Goal: Task Accomplishment & Management: Manage account settings

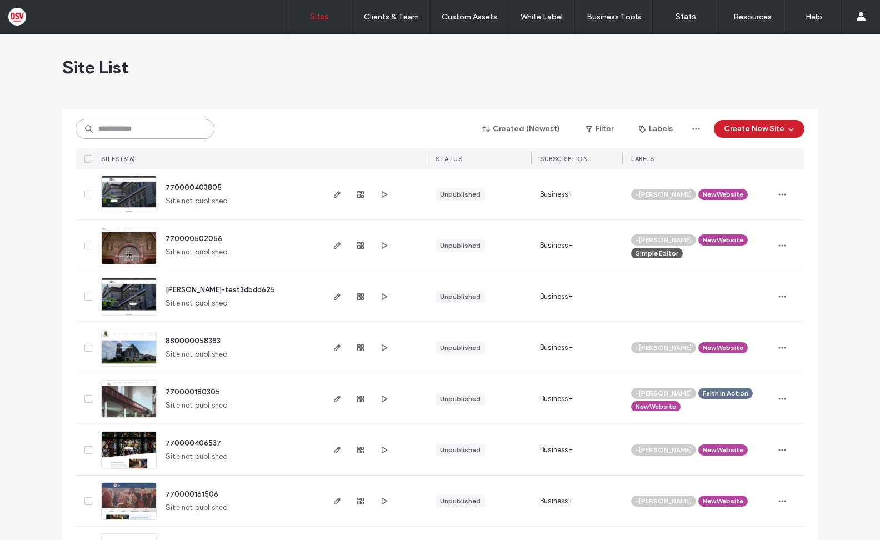
click at [154, 134] on input at bounding box center [145, 129] width 139 height 20
paste input "********"
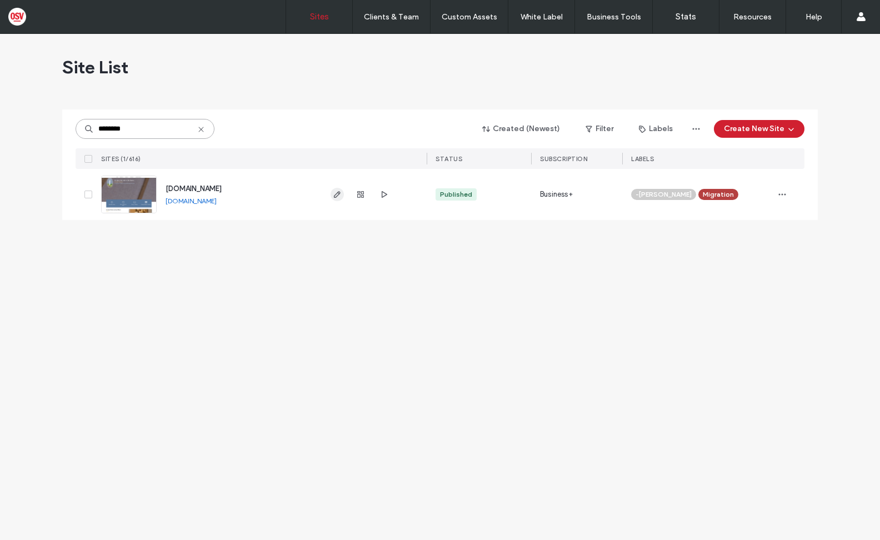
type input "********"
click at [335, 196] on use "button" at bounding box center [337, 194] width 7 height 7
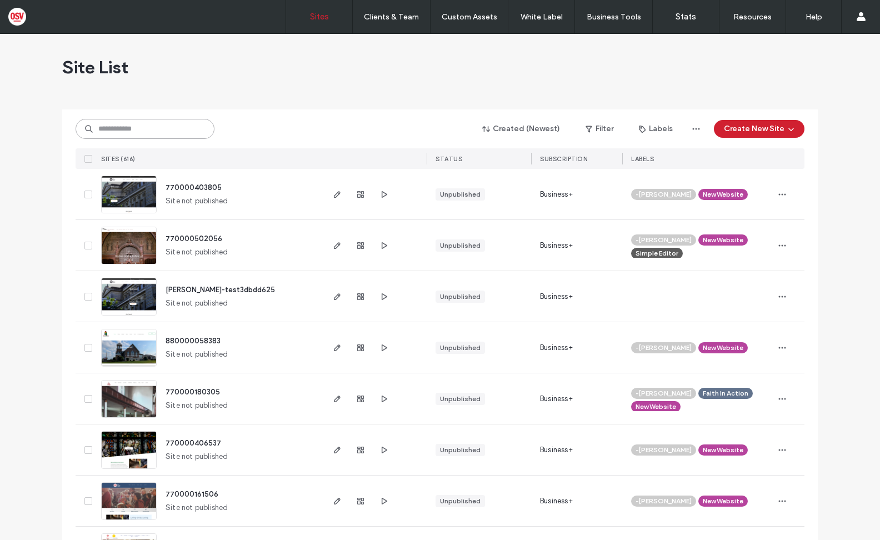
click at [188, 123] on input at bounding box center [145, 129] width 139 height 20
paste input "********"
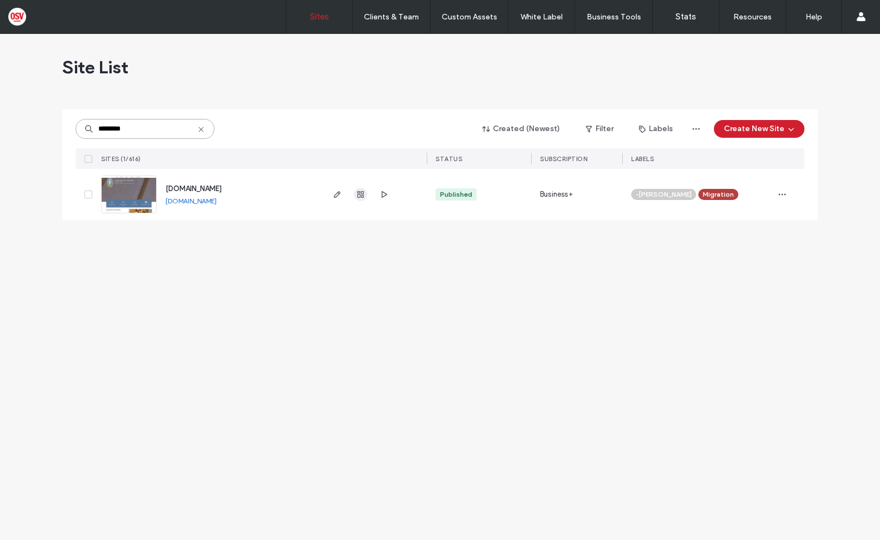
type input "********"
click at [362, 195] on use "button" at bounding box center [360, 194] width 7 height 7
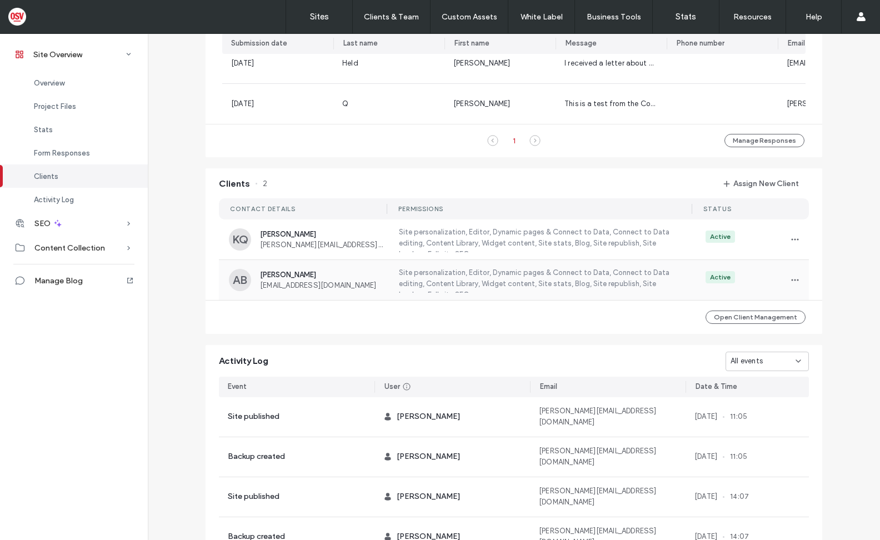
scroll to position [889, 0]
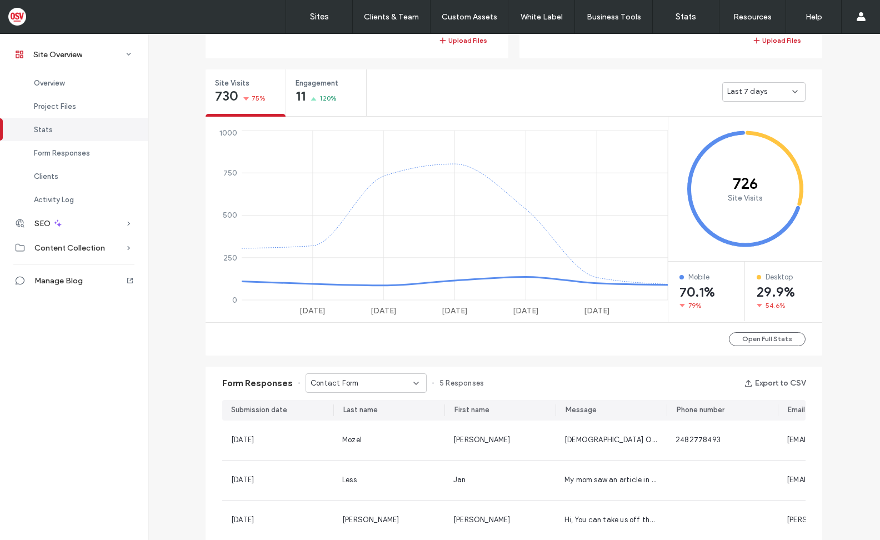
scroll to position [167, 0]
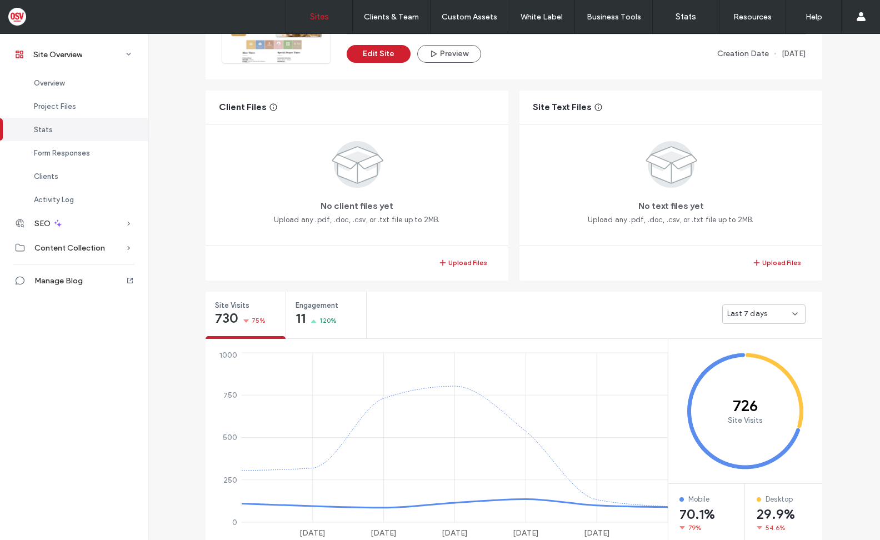
click at [317, 20] on label "Sites" at bounding box center [319, 17] width 19 height 10
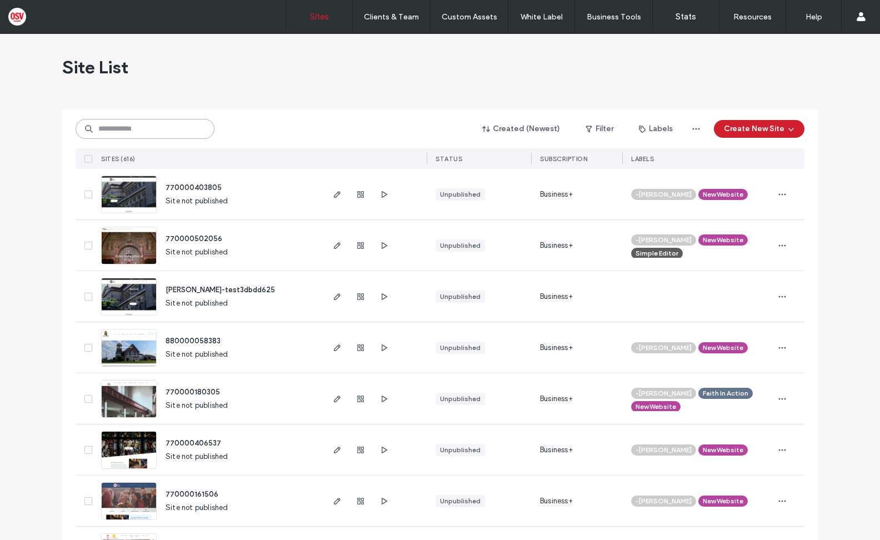
click at [133, 128] on input at bounding box center [145, 129] width 139 height 20
paste input "********"
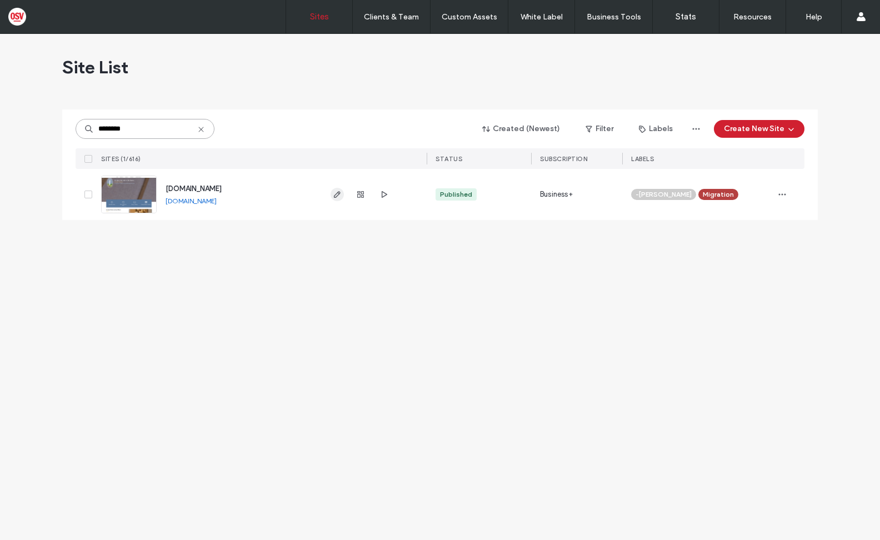
type input "********"
click at [336, 190] on icon "button" at bounding box center [337, 194] width 9 height 9
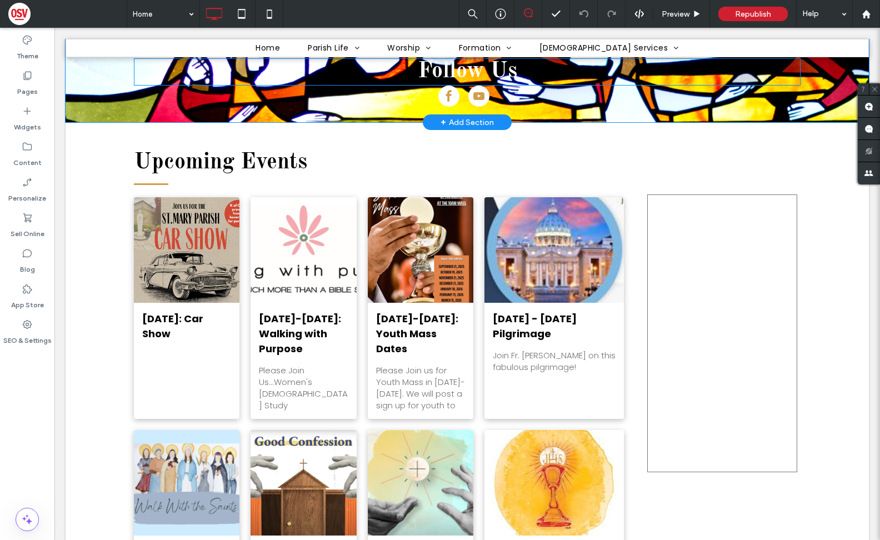
scroll to position [1555, 0]
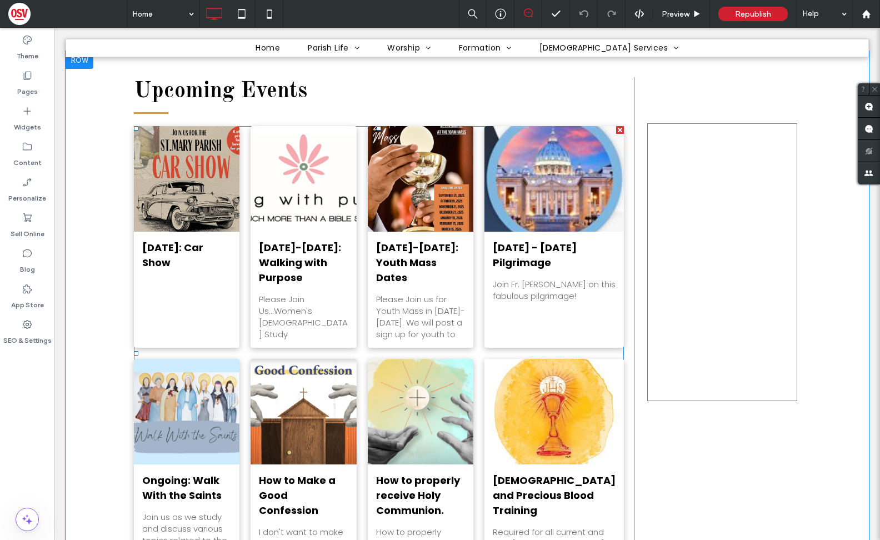
click at [201, 154] on div at bounding box center [187, 179] width 112 height 112
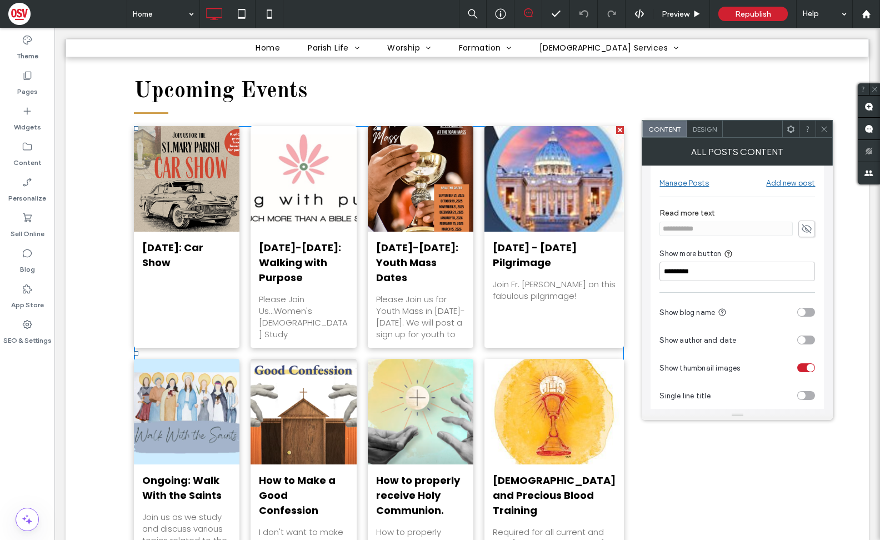
scroll to position [0, 0]
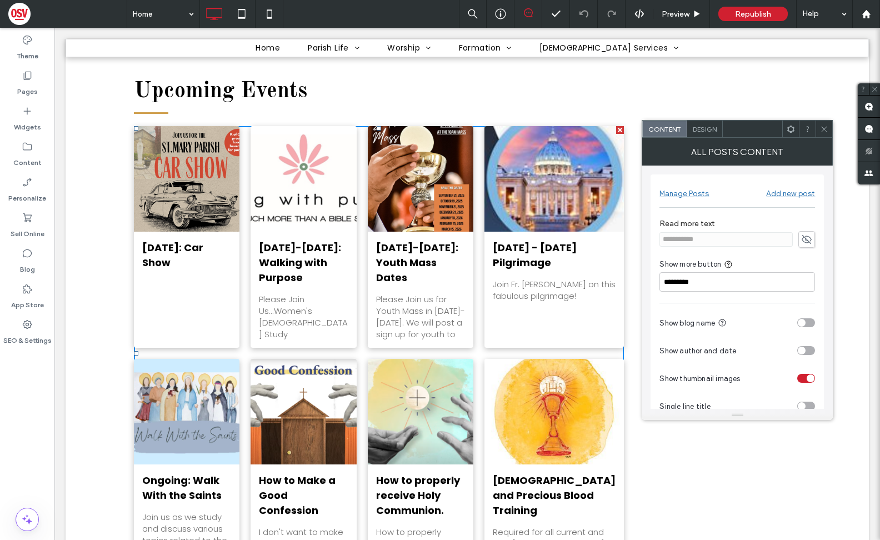
click at [709, 134] on div "Design" at bounding box center [705, 129] width 36 height 17
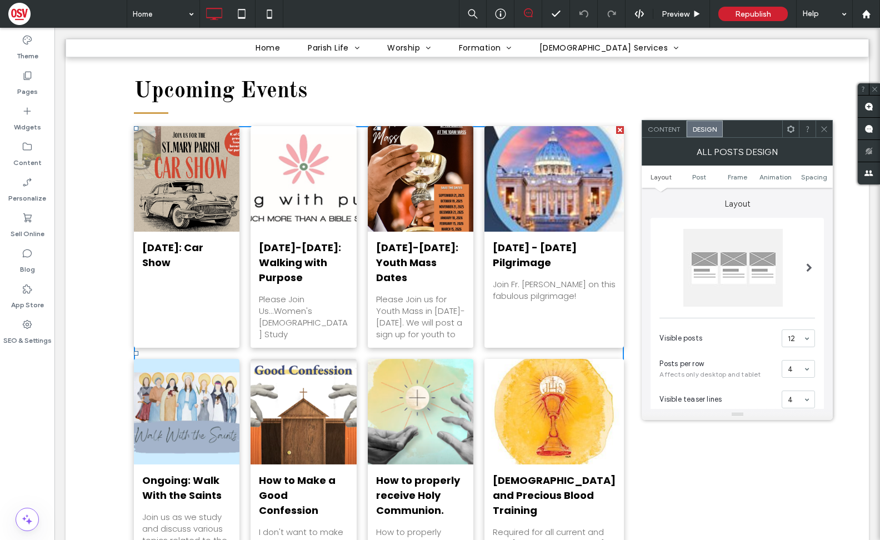
click at [672, 136] on div "Content" at bounding box center [664, 129] width 44 height 17
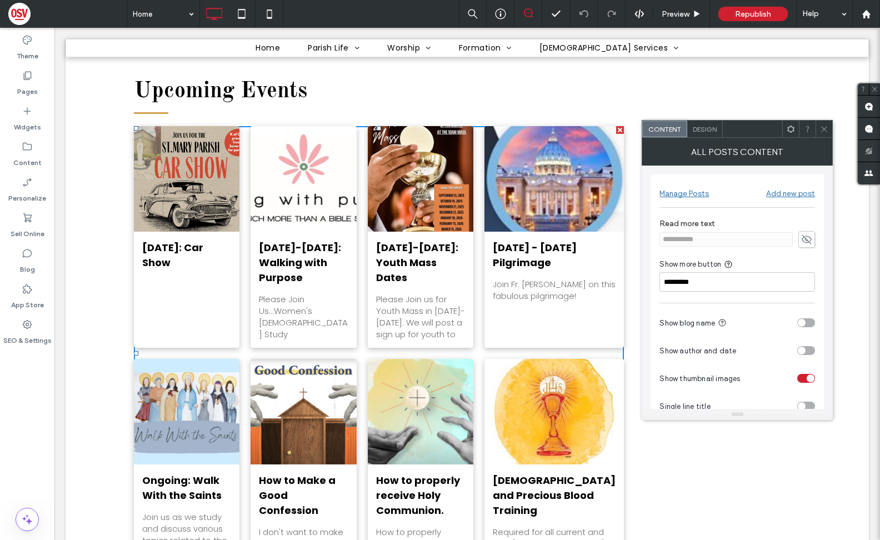
click at [823, 131] on icon at bounding box center [824, 129] width 8 height 8
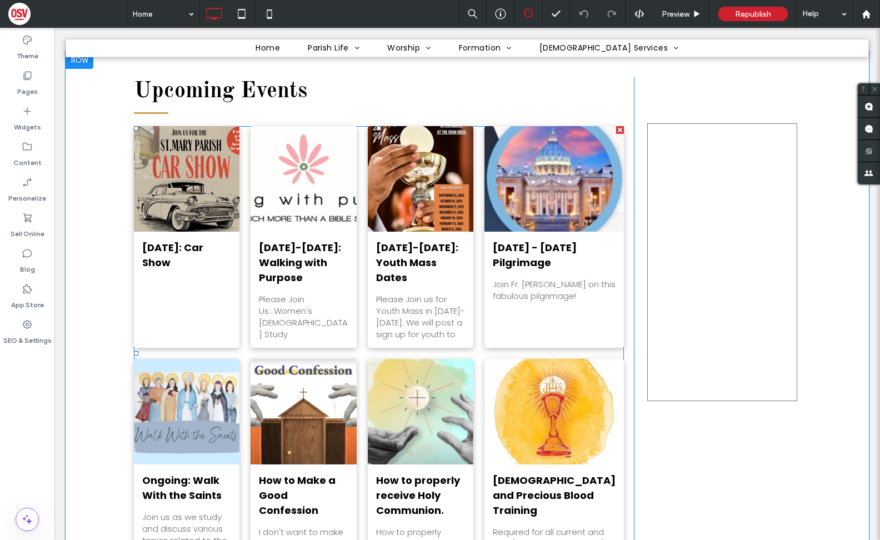
click at [209, 249] on div "[DATE]: Car Show By [PERSON_NAME] • [DATE]" at bounding box center [187, 290] width 106 height 116
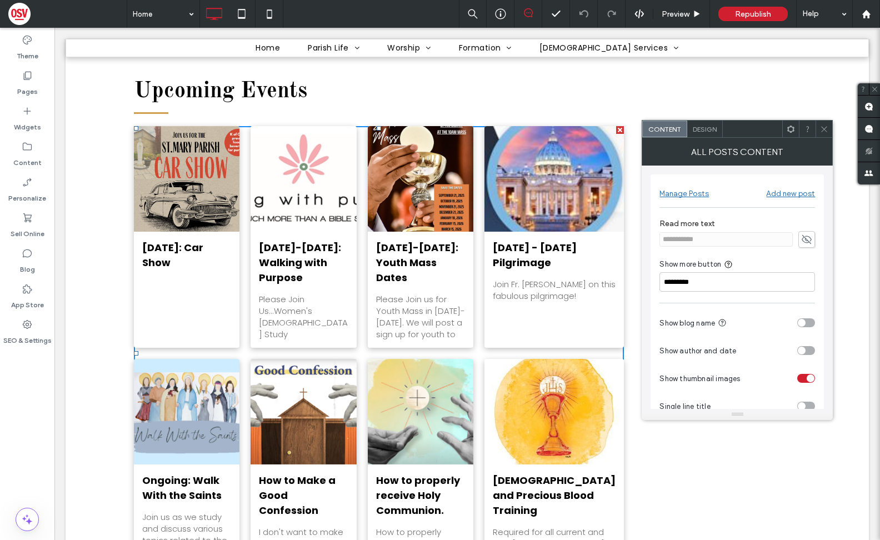
click at [686, 193] on div "Manage Posts" at bounding box center [683, 193] width 49 height 9
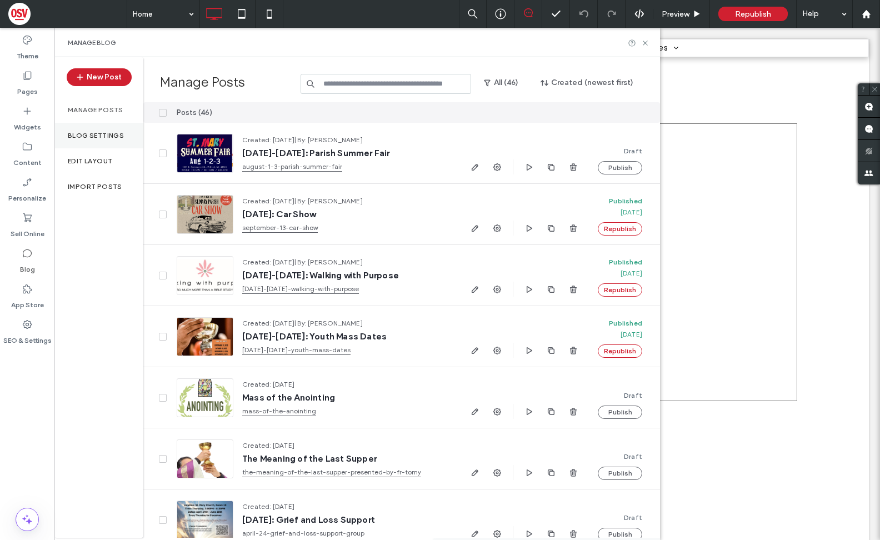
click at [87, 134] on label "Blog Settings" at bounding box center [96, 136] width 56 height 8
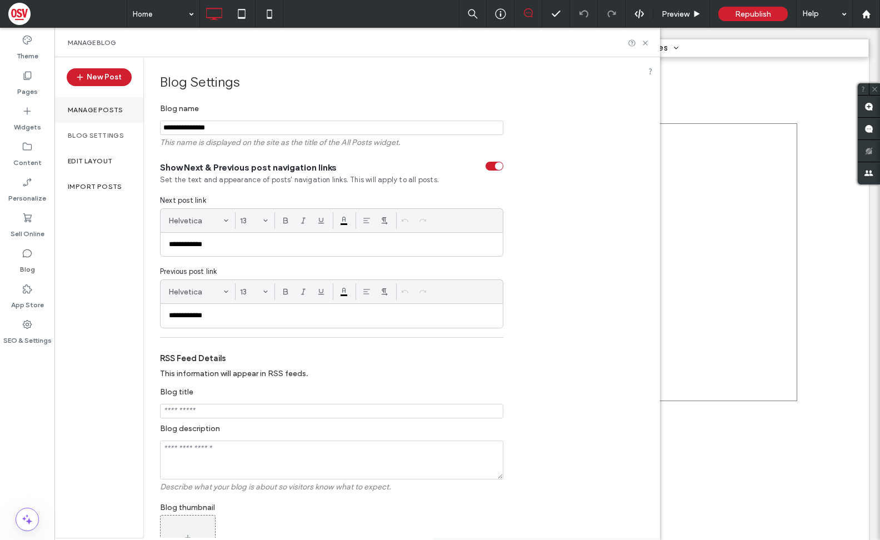
click at [101, 110] on label "Manage posts" at bounding box center [96, 110] width 56 height 8
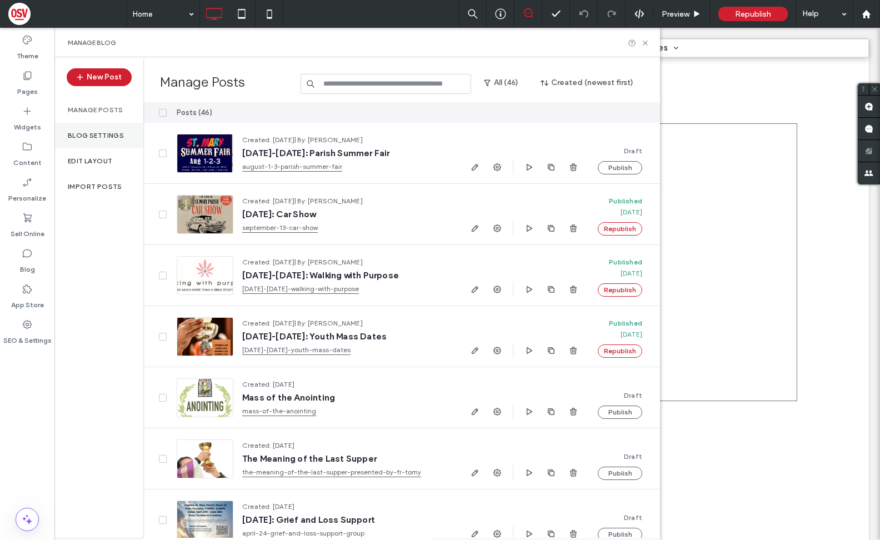
click at [96, 138] on label "Blog Settings" at bounding box center [96, 136] width 56 height 8
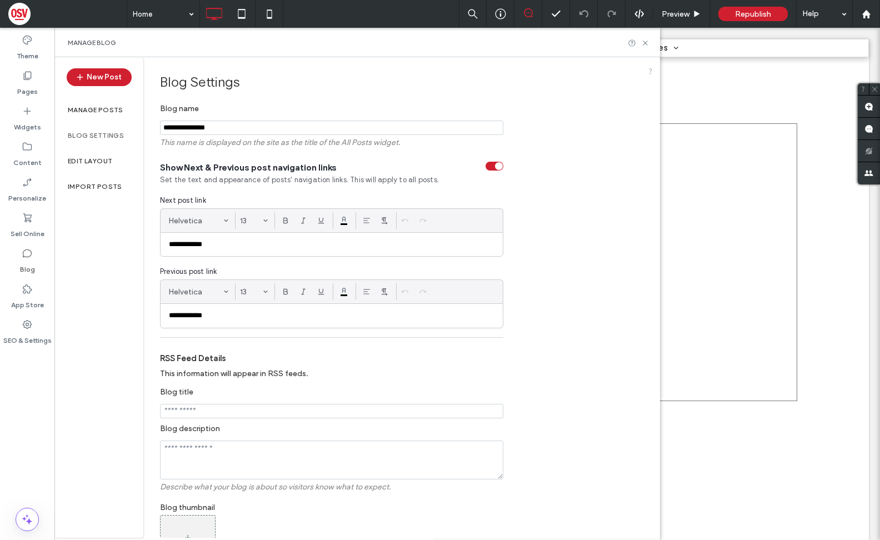
click at [652, 73] on use at bounding box center [650, 71] width 3 height 6
click at [91, 113] on label "Manage posts" at bounding box center [96, 110] width 56 height 8
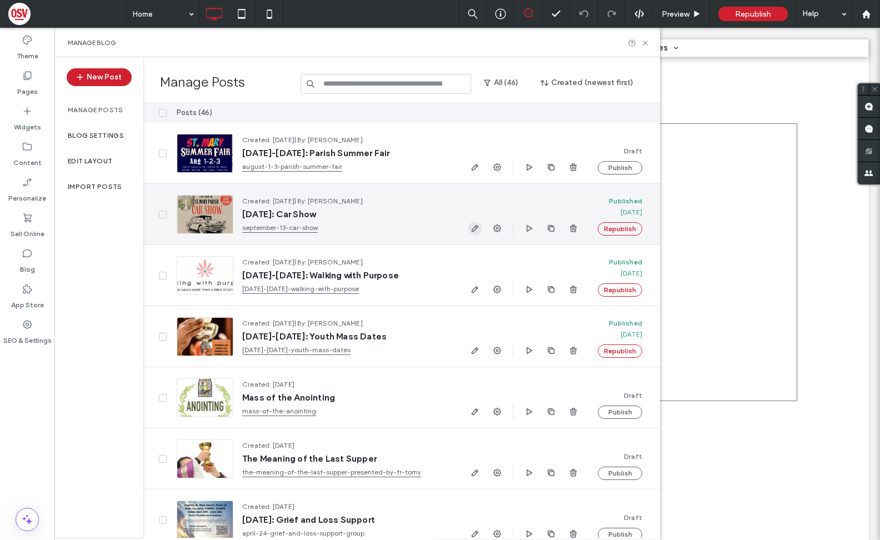
click at [475, 227] on use "button" at bounding box center [475, 228] width 7 height 7
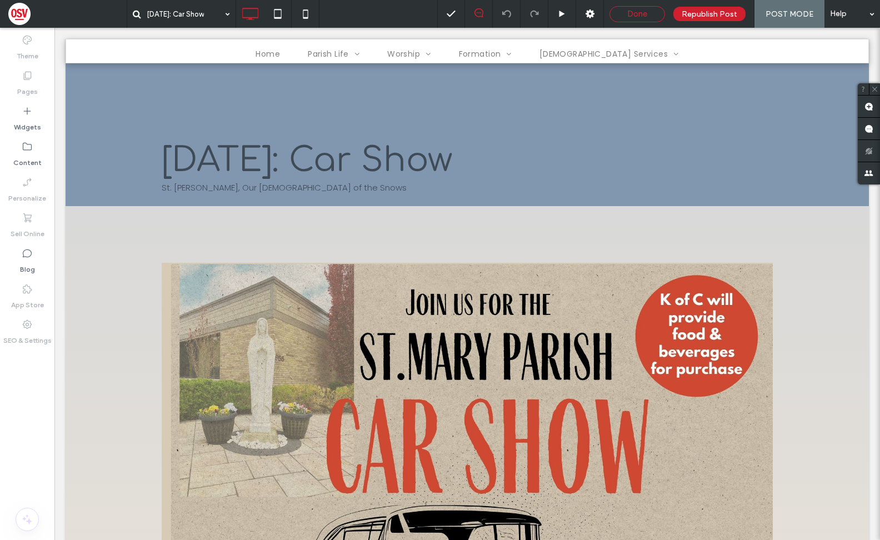
click at [626, 15] on div "Done" at bounding box center [637, 14] width 54 height 10
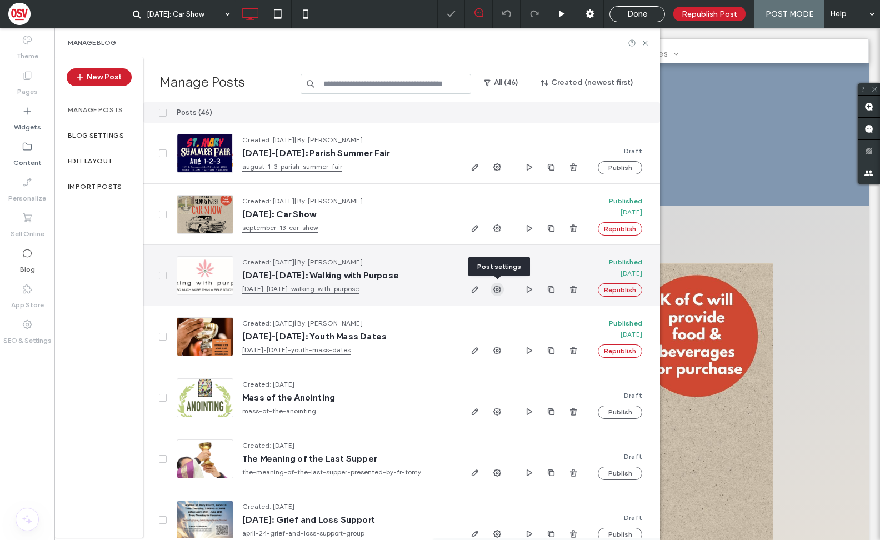
click at [497, 291] on icon "button" at bounding box center [497, 289] width 9 height 9
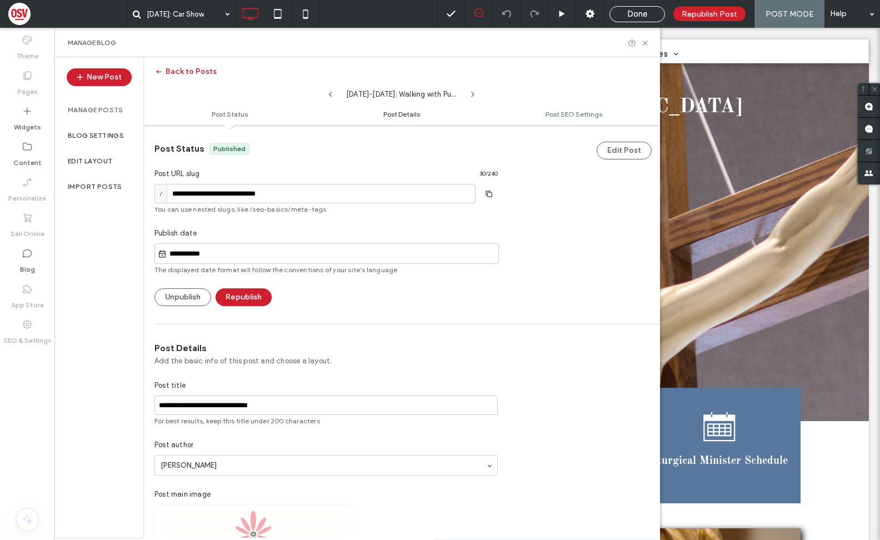
click at [396, 114] on span "Post Details" at bounding box center [401, 114] width 37 height 8
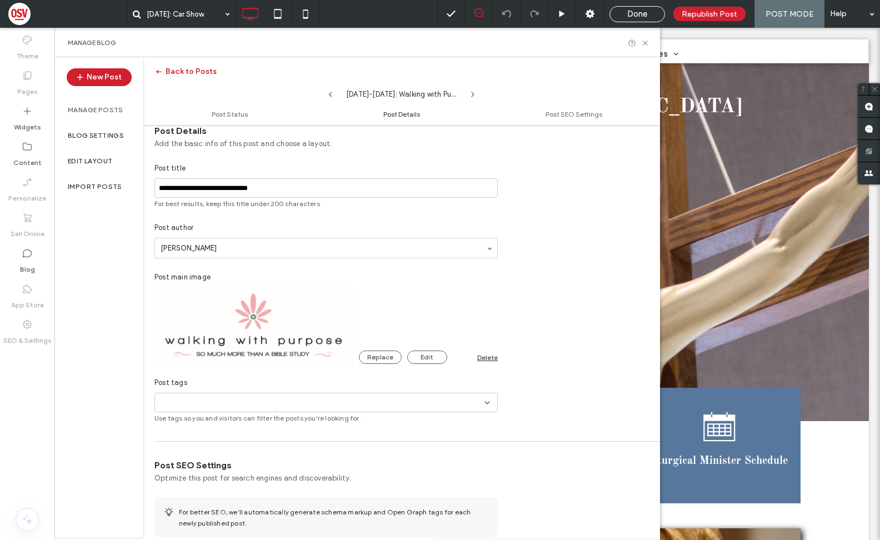
scroll to position [217, 0]
click at [555, 114] on span "Post SEO Settings" at bounding box center [573, 114] width 57 height 8
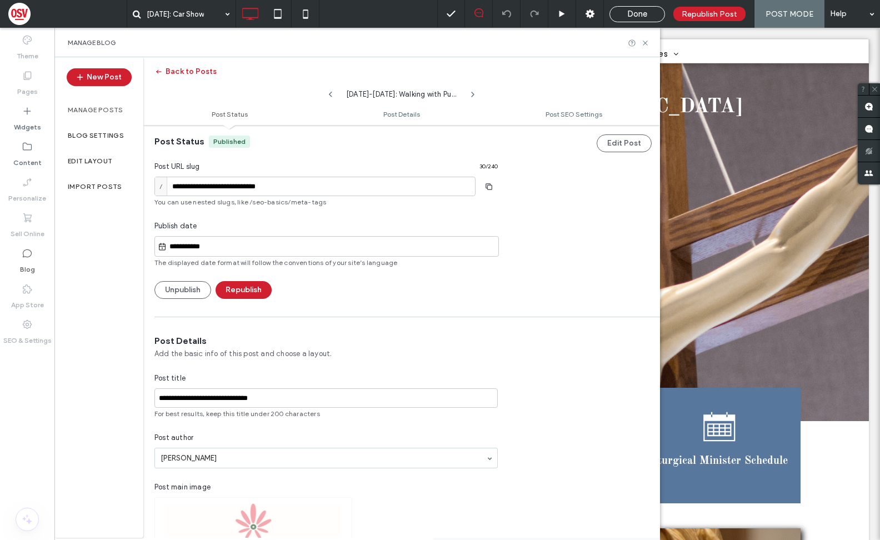
scroll to position [0, 0]
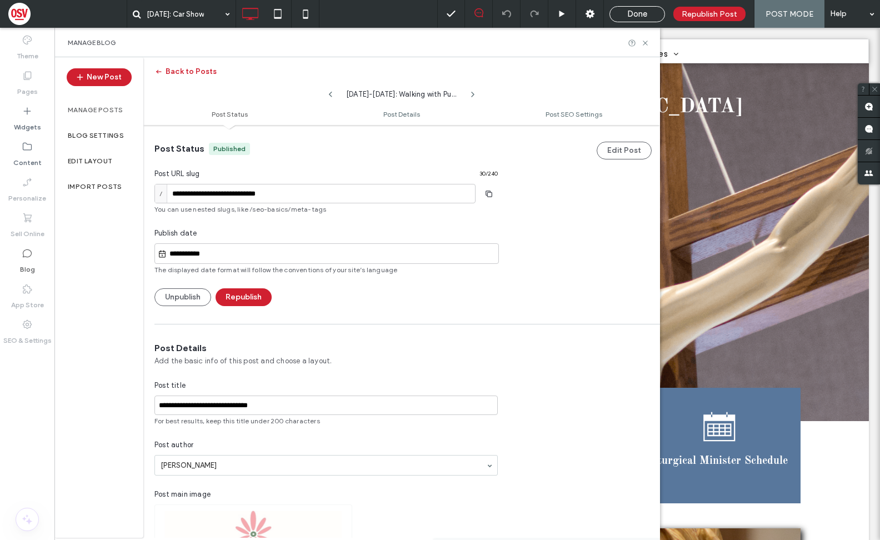
click at [215, 255] on input "**********" at bounding box center [333, 253] width 332 height 13
click at [513, 280] on div "**********" at bounding box center [401, 215] width 517 height 181
click at [165, 72] on span "button" at bounding box center [159, 71] width 11 height 17
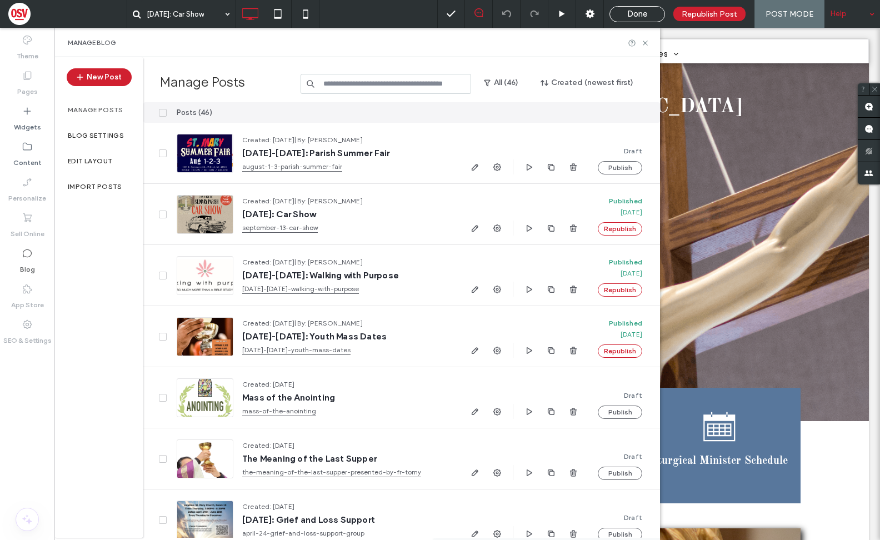
click at [853, 17] on div "Help" at bounding box center [852, 14] width 56 height 28
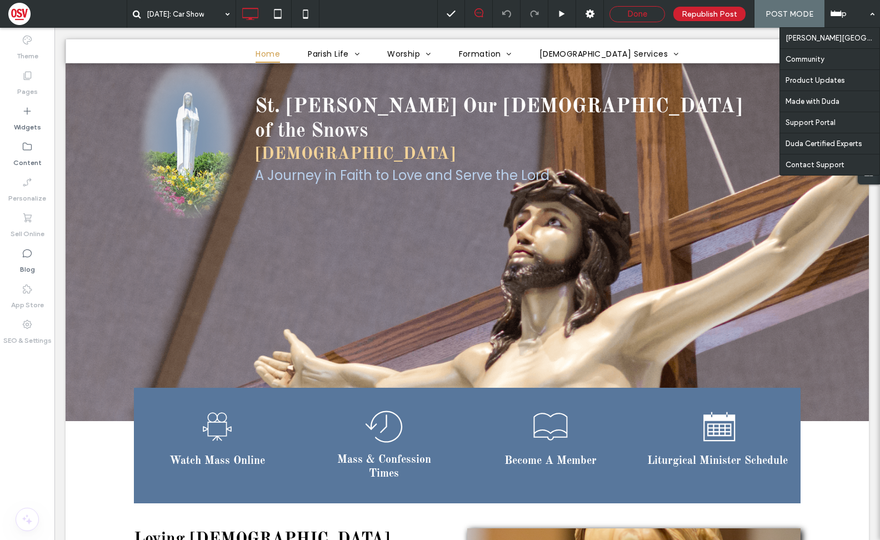
click at [654, 18] on div "Done" at bounding box center [637, 14] width 54 height 10
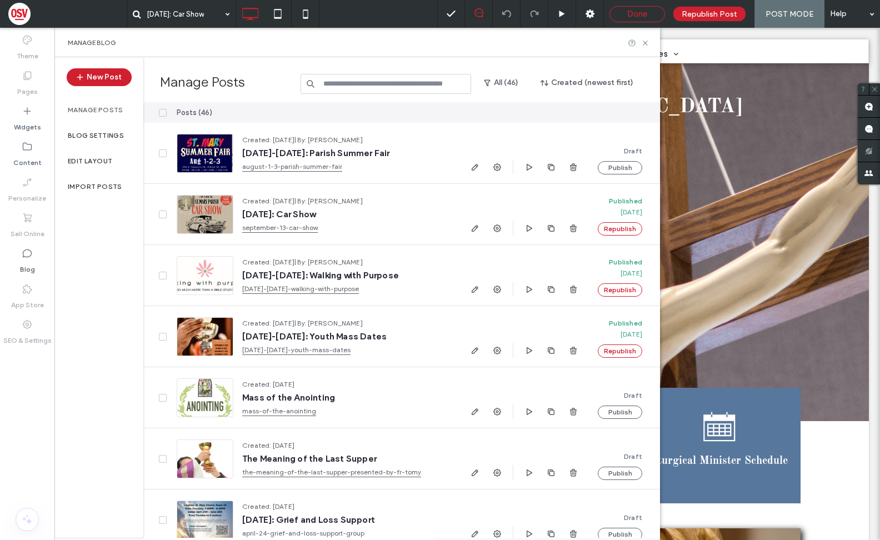
click at [637, 19] on div "Done" at bounding box center [637, 14] width 56 height 16
click at [645, 43] on use at bounding box center [645, 43] width 4 height 4
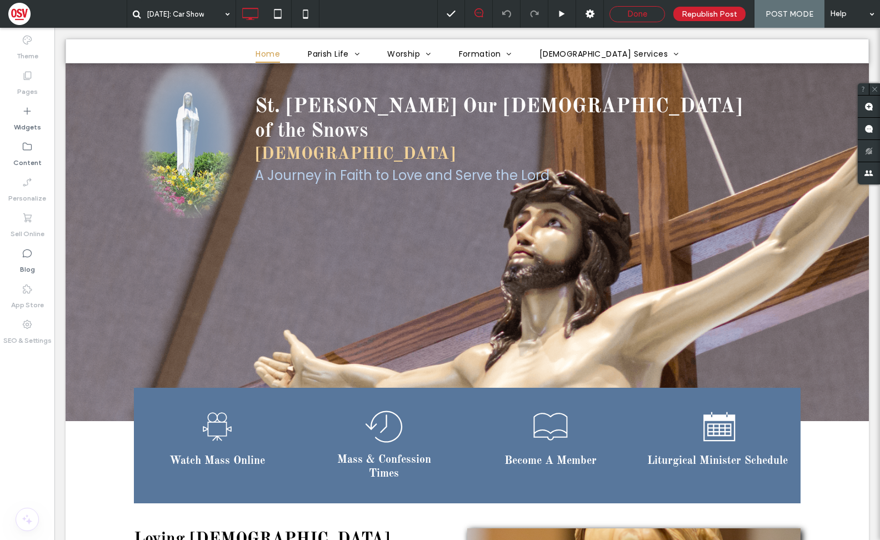
click at [639, 13] on span "Done" at bounding box center [637, 14] width 20 height 10
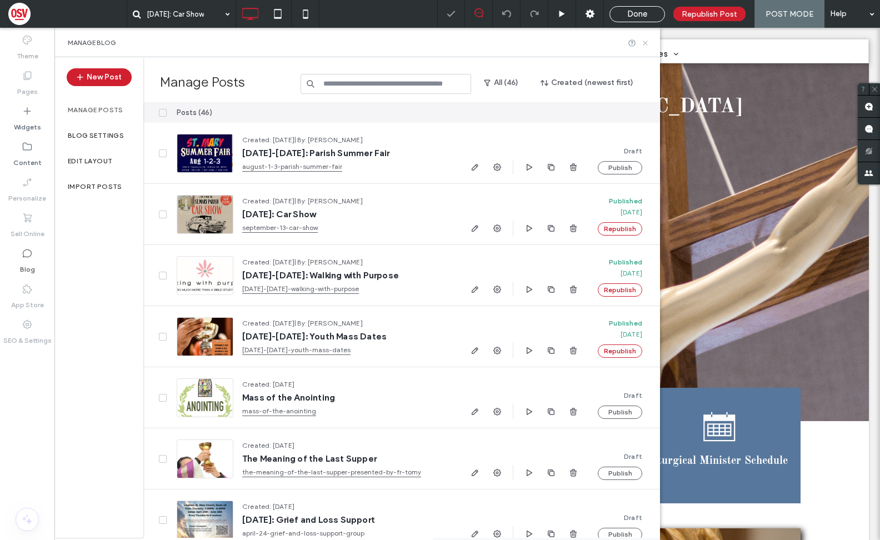
click at [646, 43] on icon at bounding box center [645, 43] width 8 height 8
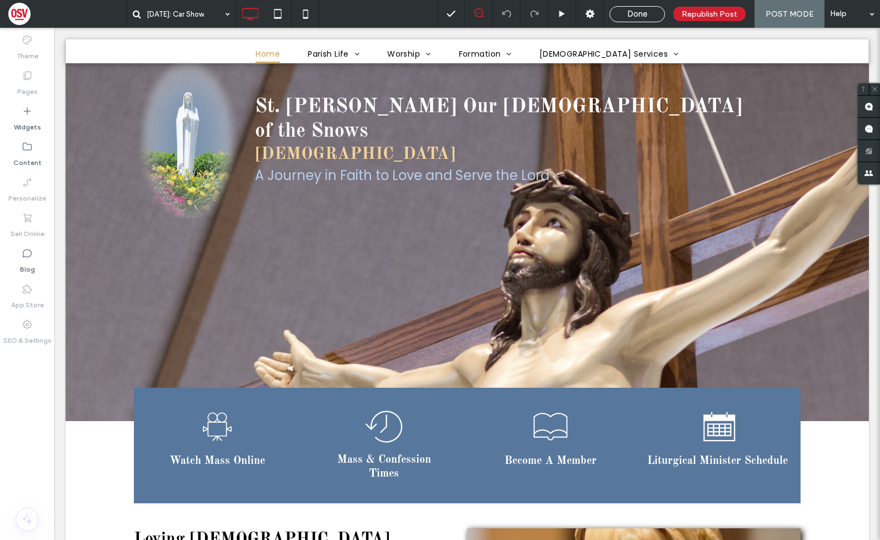
click at [633, 11] on span "Done" at bounding box center [637, 14] width 20 height 10
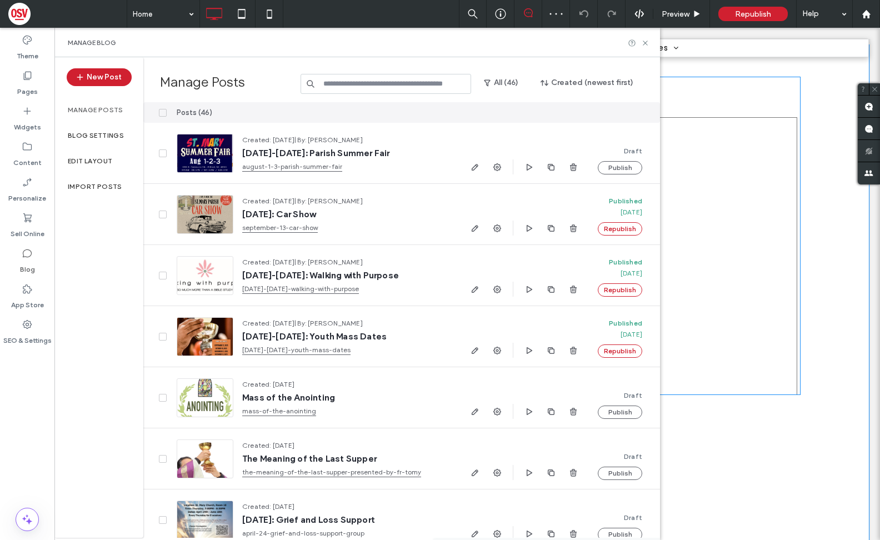
scroll to position [1549, 0]
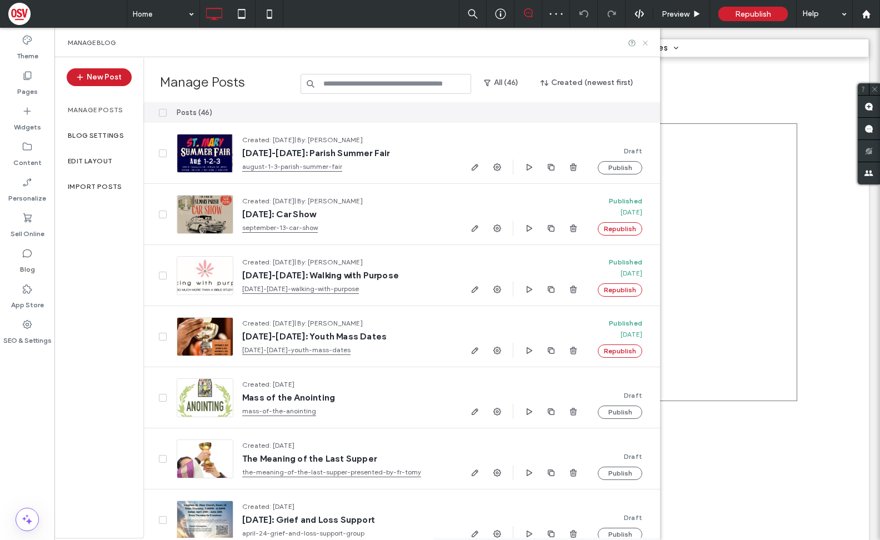
click at [645, 43] on use at bounding box center [645, 43] width 4 height 4
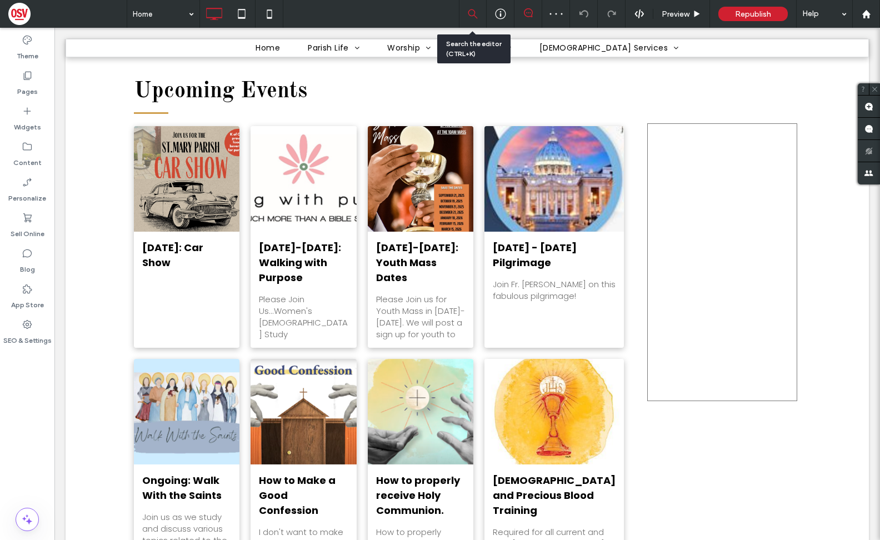
click at [474, 16] on use at bounding box center [473, 14] width 12 height 12
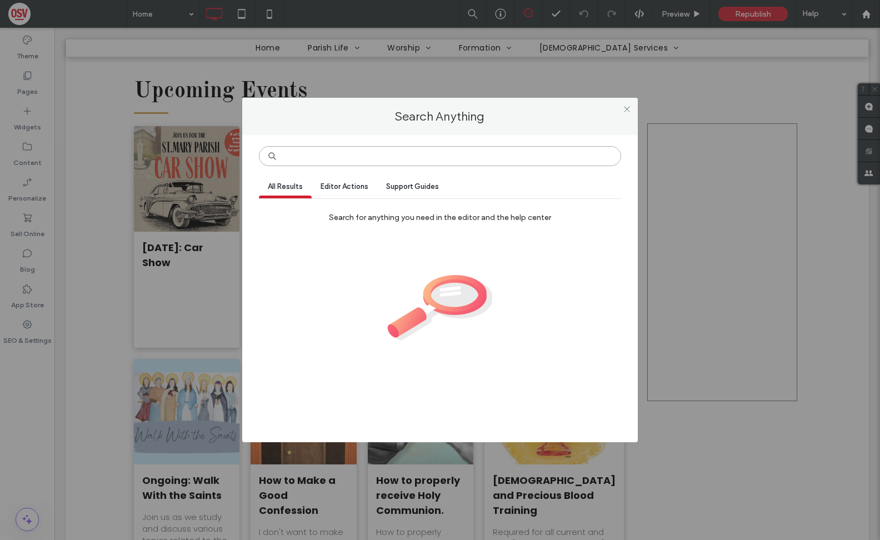
click at [328, 157] on input at bounding box center [440, 156] width 363 height 20
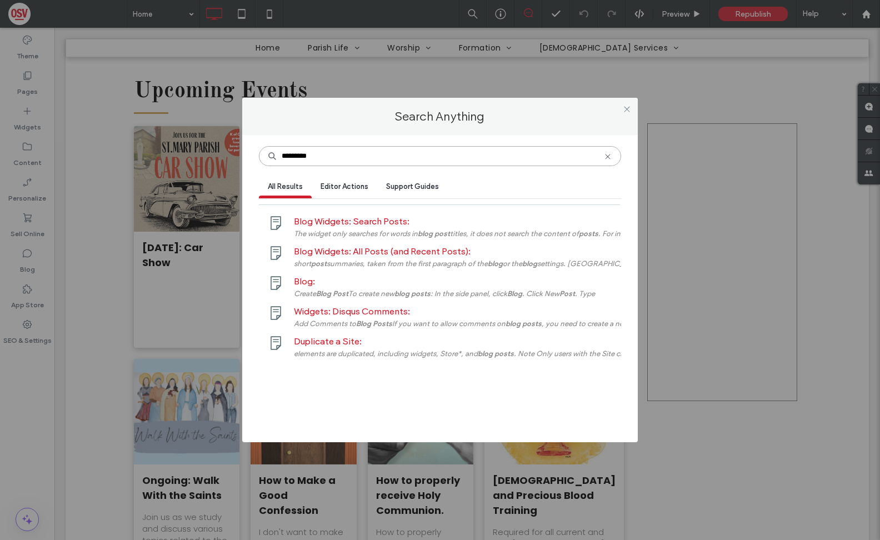
type input "*********"
click at [383, 254] on span "Blog Widgets: All Posts (and Recent Posts):" at bounding box center [382, 251] width 177 height 11
click at [301, 282] on span "Blog:" at bounding box center [304, 281] width 21 height 11
click at [627, 107] on icon at bounding box center [627, 109] width 8 height 8
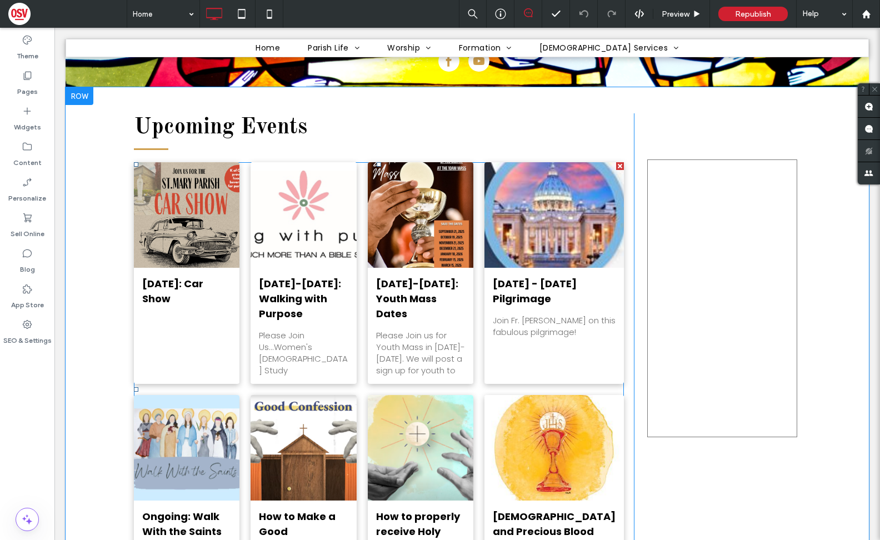
scroll to position [1494, 0]
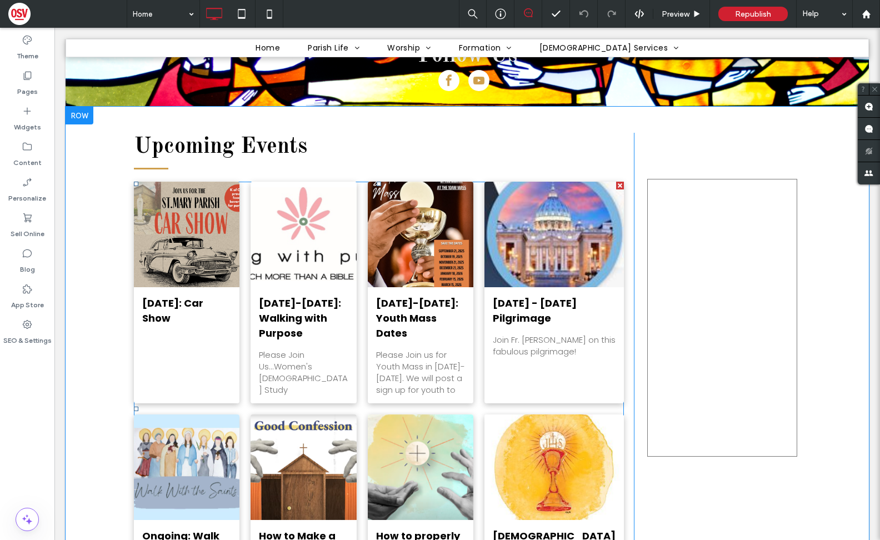
click at [277, 195] on div at bounding box center [304, 234] width 112 height 112
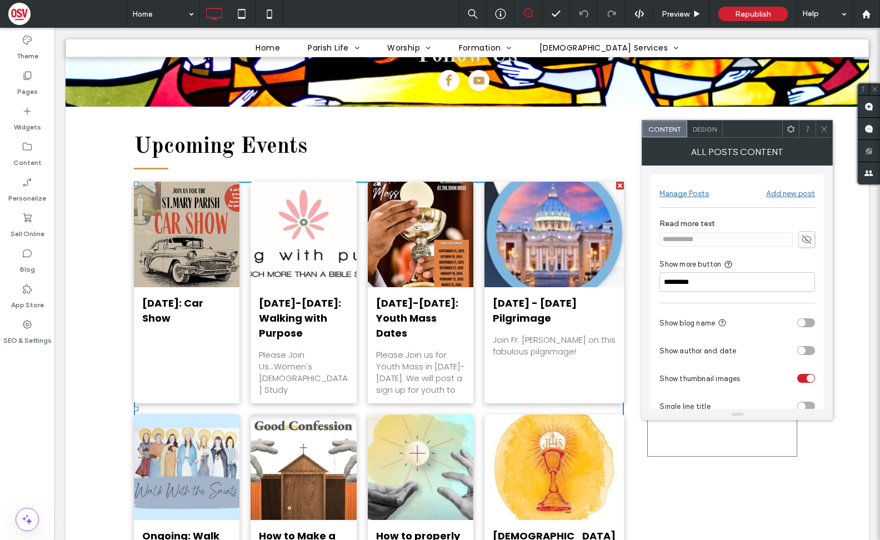
click at [692, 194] on div "Manage Posts" at bounding box center [683, 193] width 49 height 9
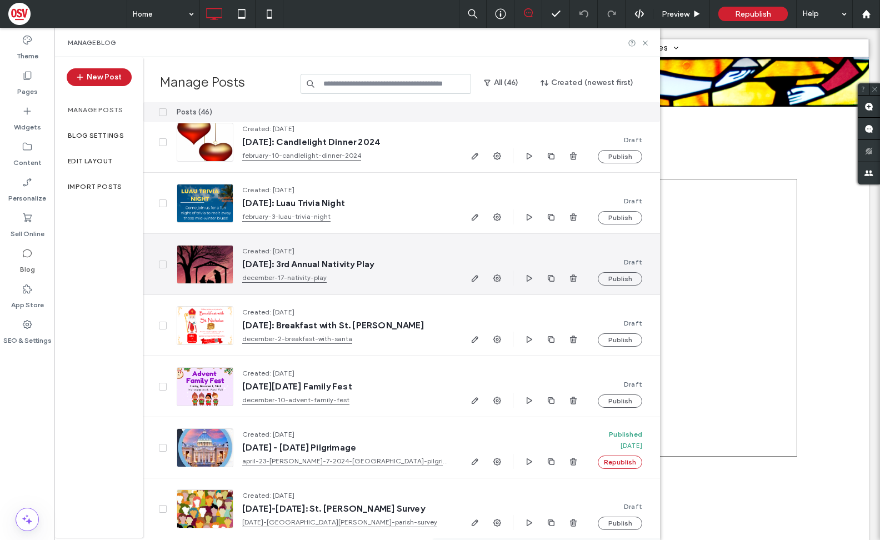
scroll to position [1278, 0]
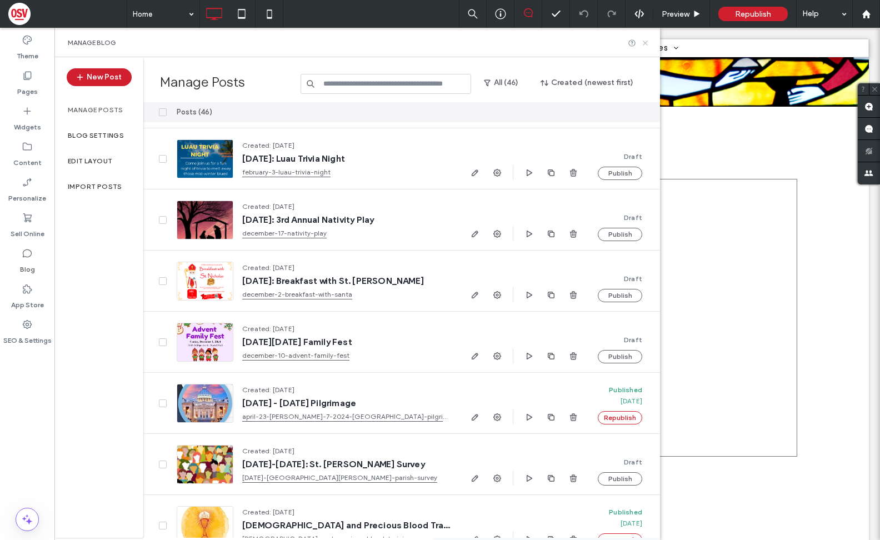
click at [644, 42] on icon at bounding box center [645, 43] width 8 height 8
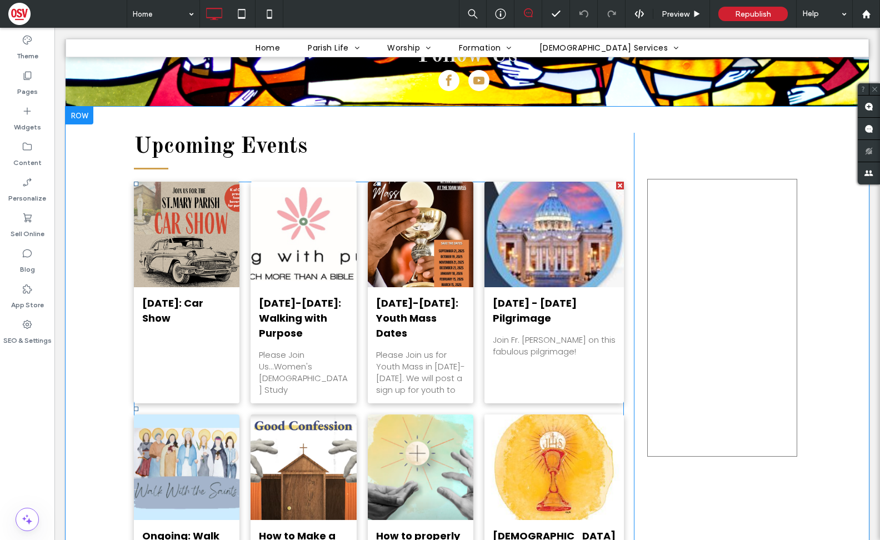
click at [332, 235] on div at bounding box center [304, 234] width 112 height 112
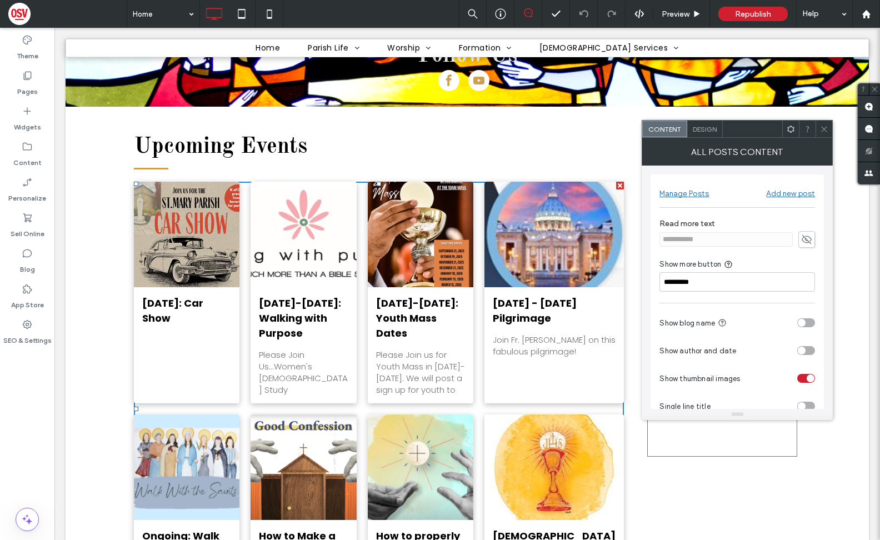
click at [680, 193] on div "Manage Posts" at bounding box center [683, 193] width 49 height 9
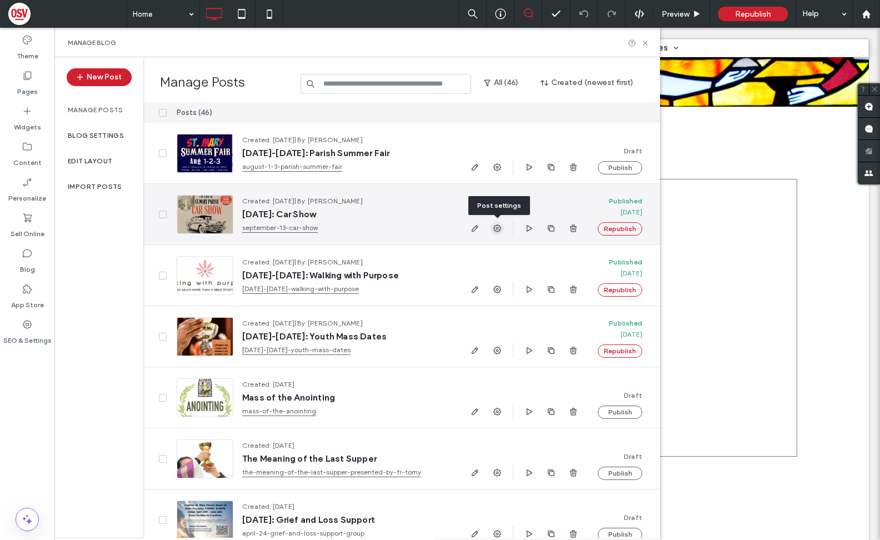
click at [497, 228] on icon "button" at bounding box center [497, 228] width 9 height 9
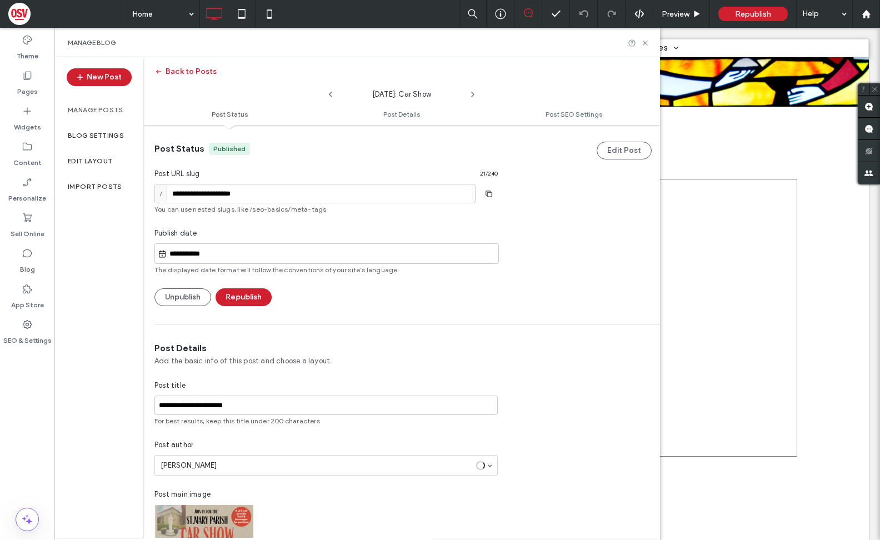
scroll to position [1, 0]
click at [650, 45] on div "Manage Blog" at bounding box center [356, 42] width 605 height 29
drag, startPoint x: 642, startPoint y: 40, endPoint x: 573, endPoint y: 12, distance: 73.8
click at [642, 40] on icon at bounding box center [645, 43] width 8 height 8
